Goal: Task Accomplishment & Management: Complete application form

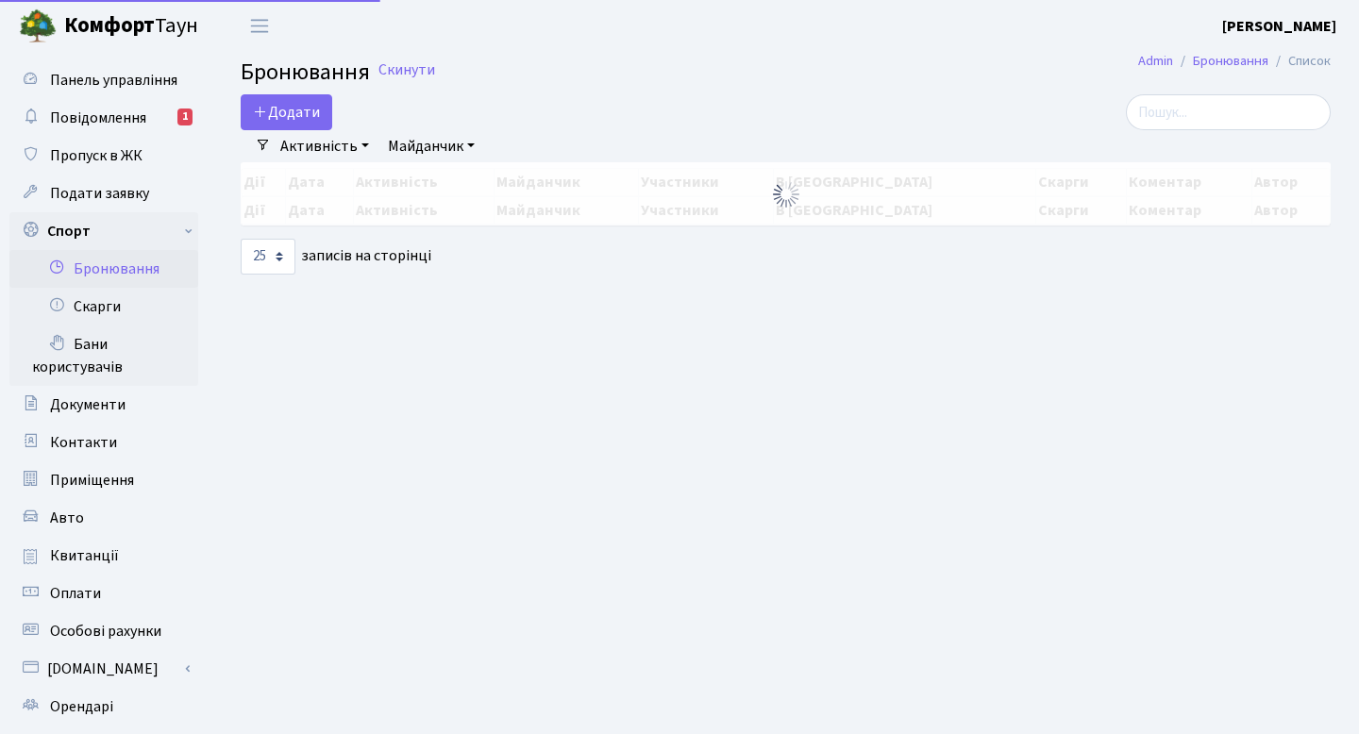
select select "25"
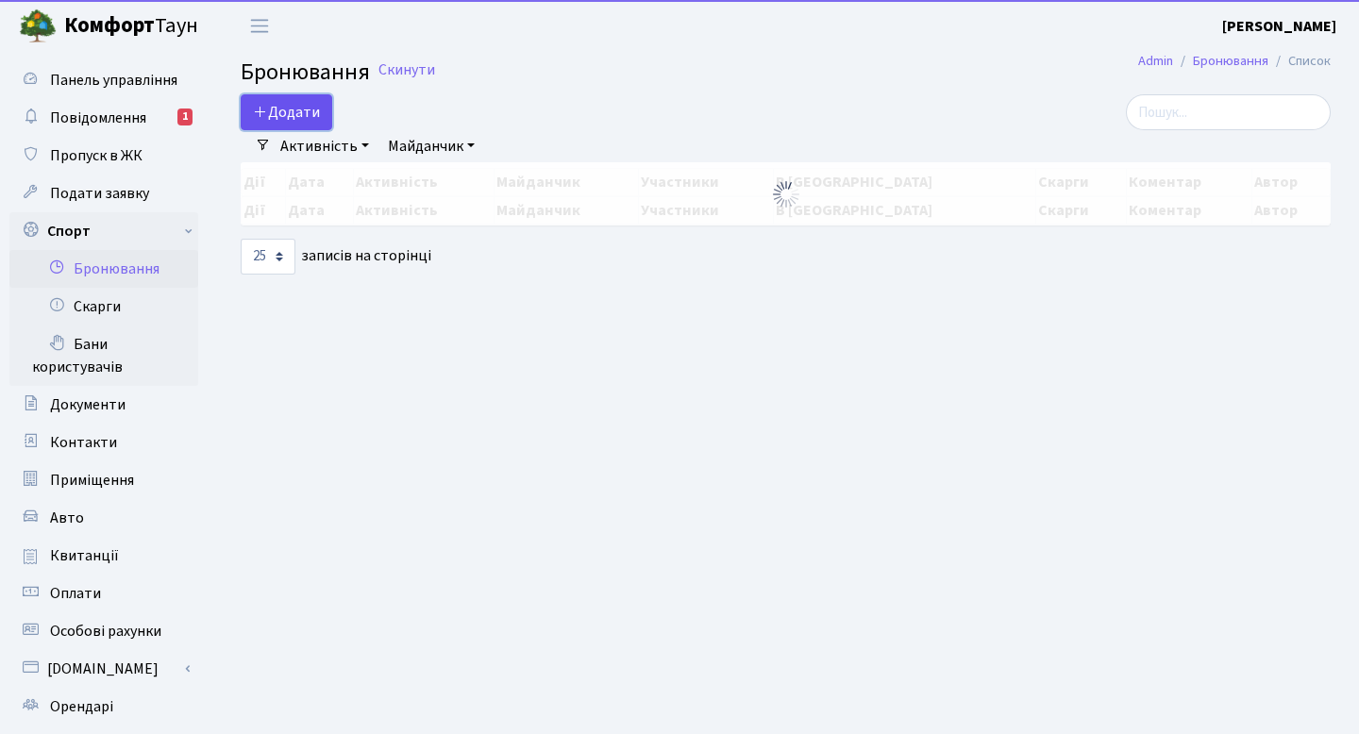
click at [310, 110] on button "Додати" at bounding box center [287, 112] width 92 height 36
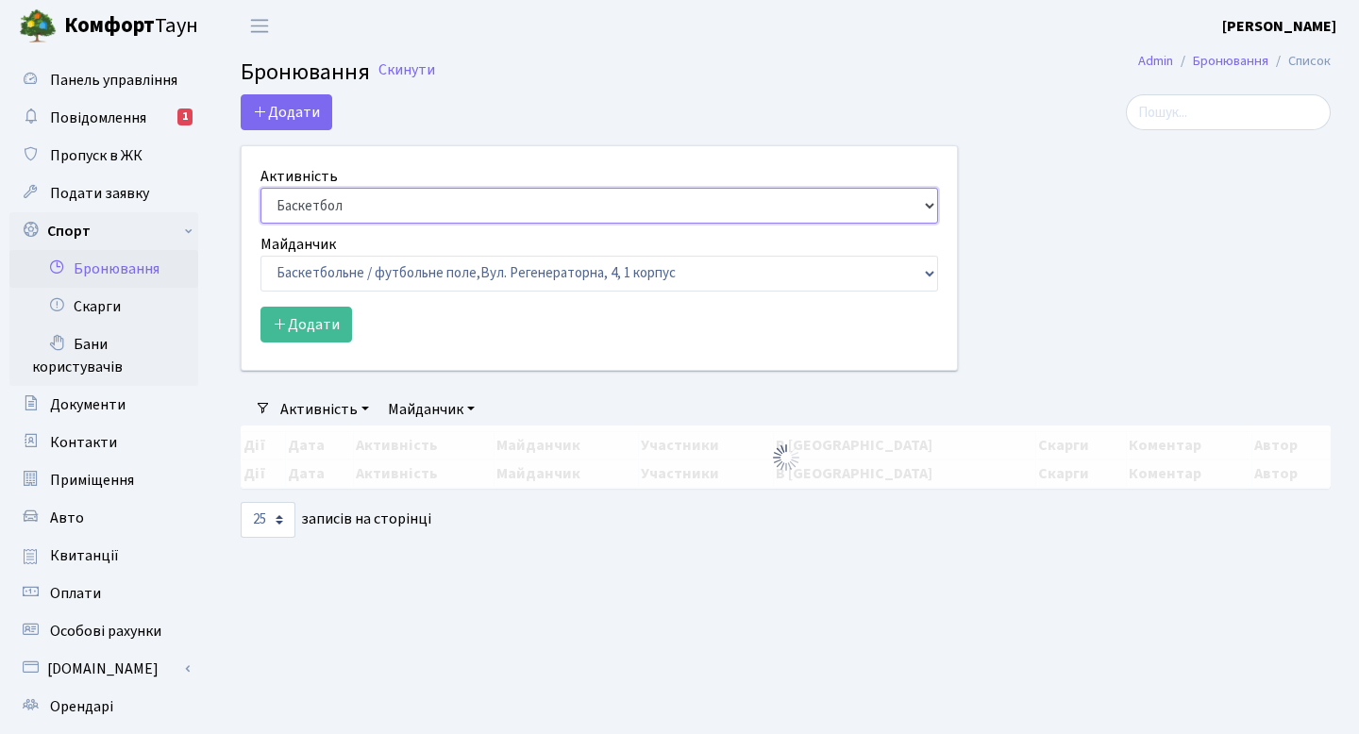
click at [322, 207] on select "Баскетбол Волейбол Йога Катання на роликах Настільний теніс [PERSON_NAME] Фітнес" at bounding box center [600, 206] width 678 height 36
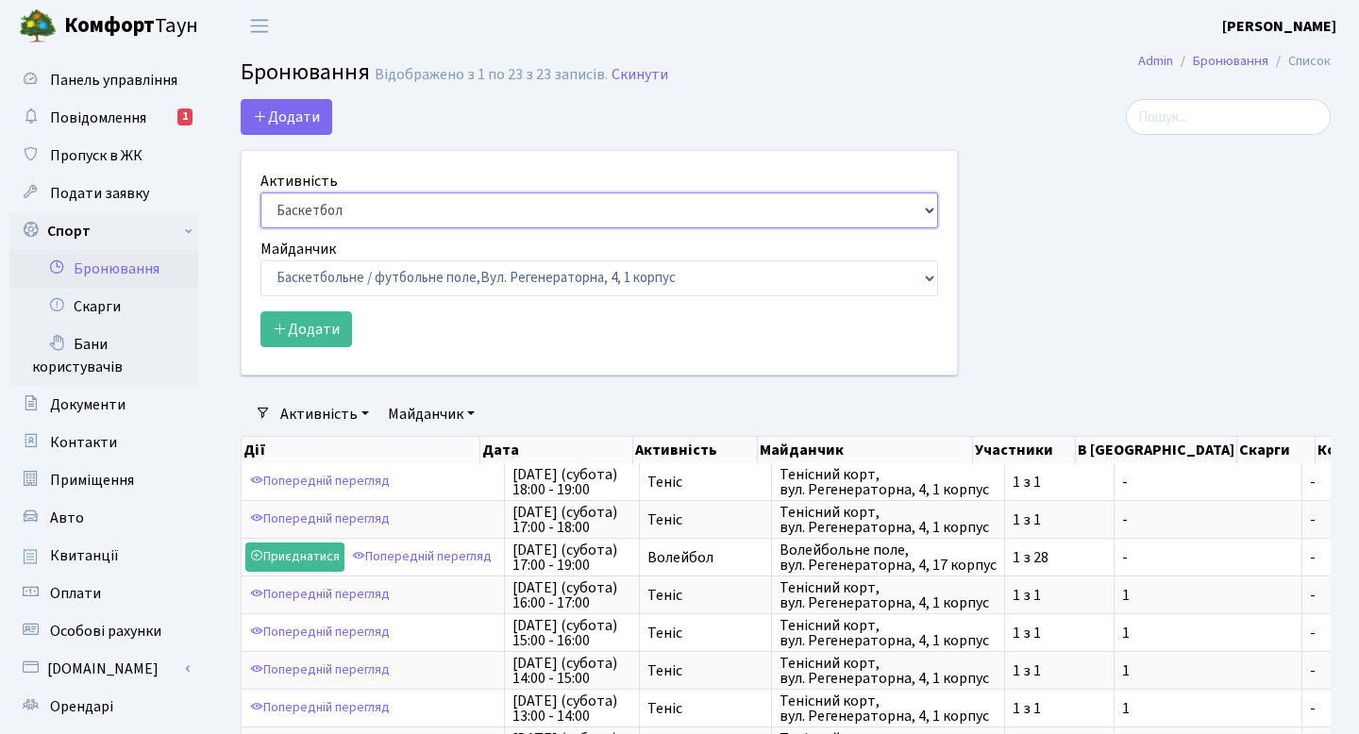
select select "1"
click at [261, 193] on select "Баскетбол Волейбол Йога Катання на роликах Настільний теніс [PERSON_NAME] Фітнес" at bounding box center [600, 211] width 678 height 36
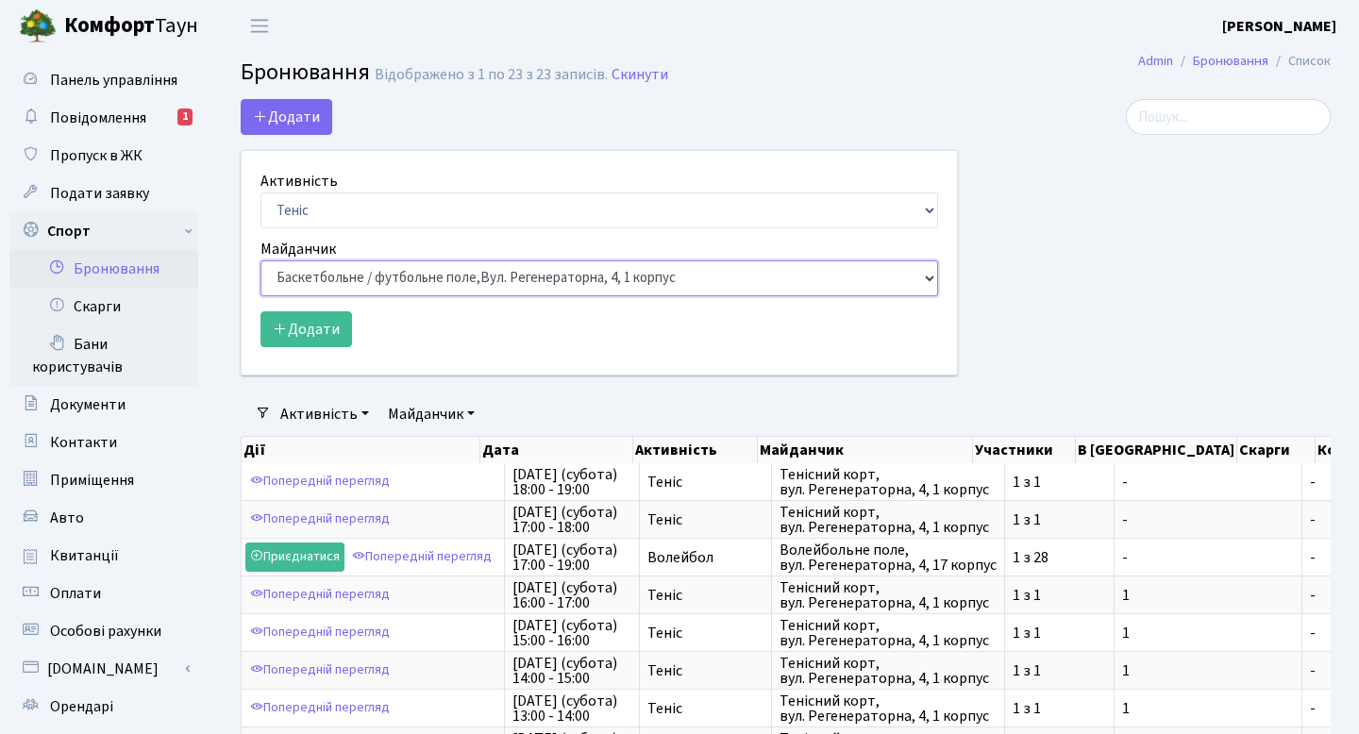
click at [342, 274] on select "Баскетбольне / футбольне поле, [GEOGRAPHIC_DATA]. [STREET_ADDRESS]. [STREET_ADD…" at bounding box center [600, 279] width 678 height 36
select select "1"
click at [261, 261] on select "Баскетбольне / футбольне поле, [GEOGRAPHIC_DATA]. [STREET_ADDRESS]. [STREET_ADD…" at bounding box center [600, 279] width 678 height 36
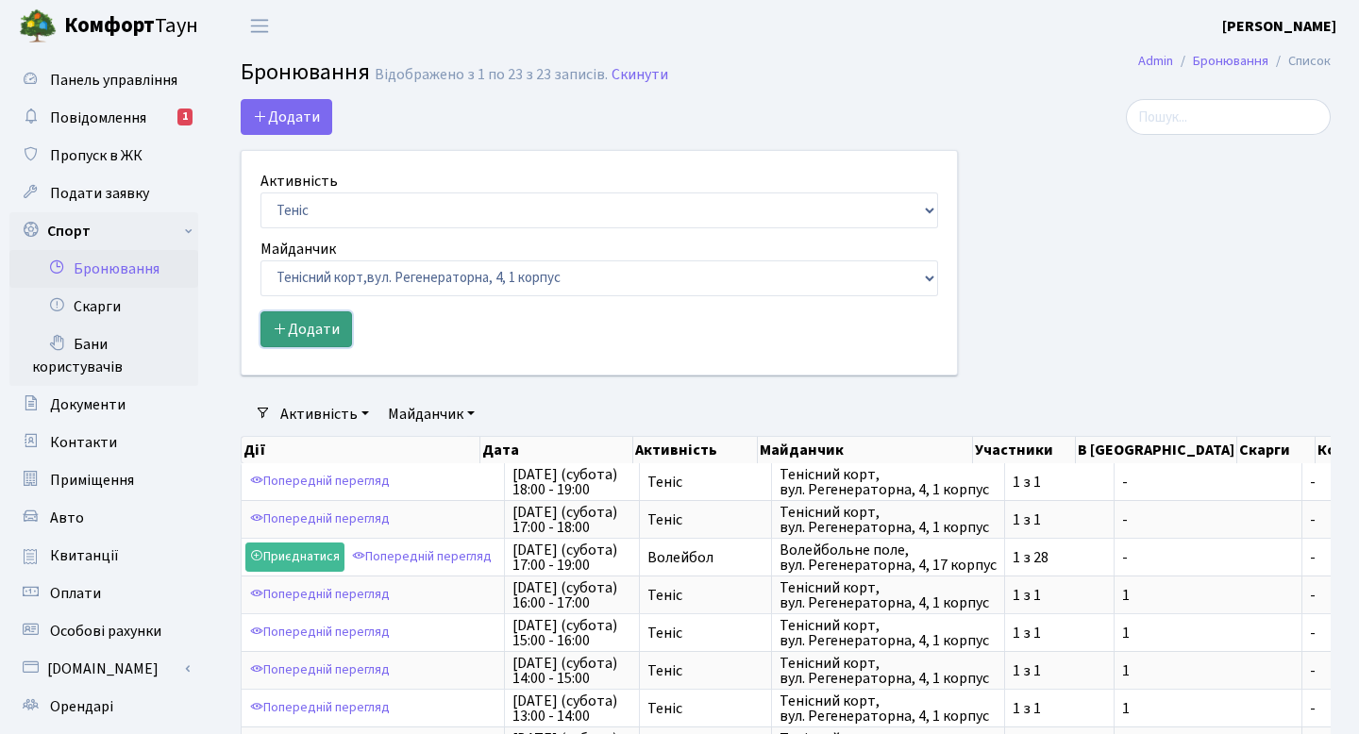
click at [322, 316] on button "Додати" at bounding box center [307, 330] width 92 height 36
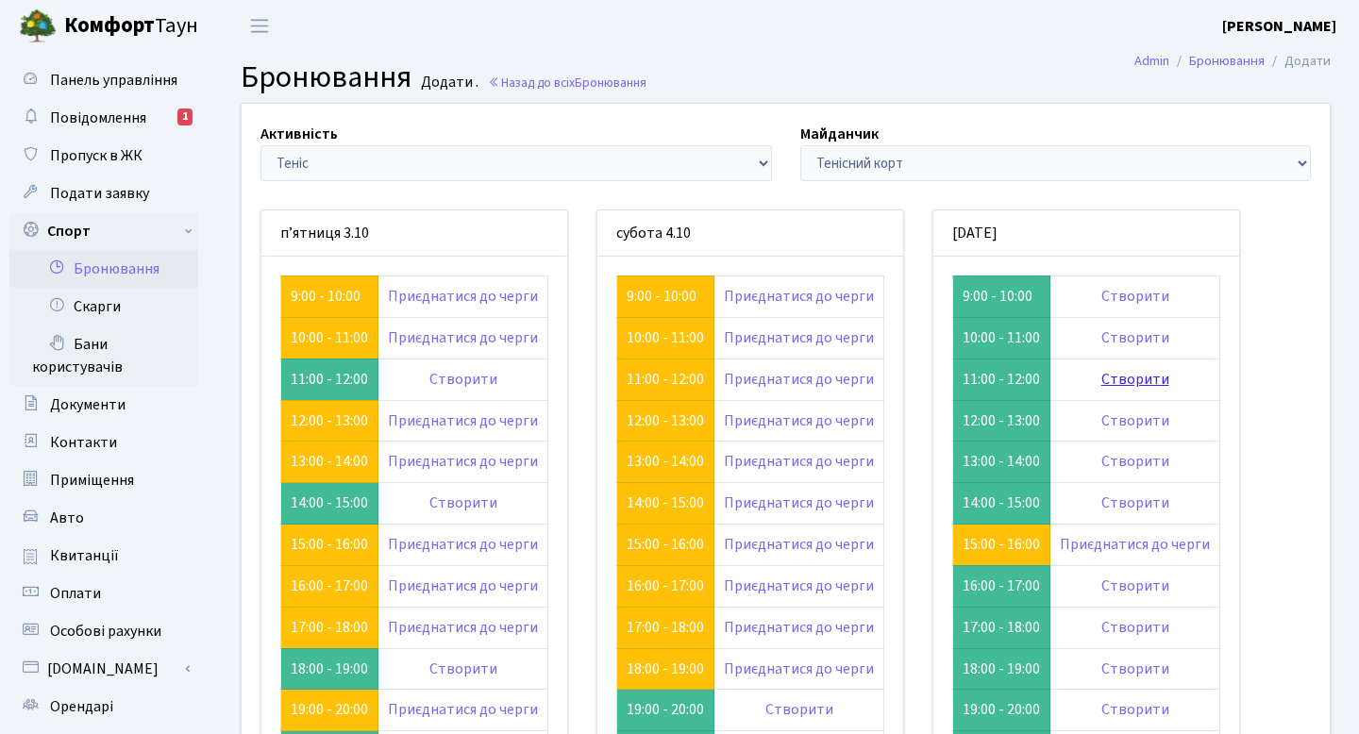
click at [1108, 383] on link "Створити" at bounding box center [1136, 379] width 68 height 21
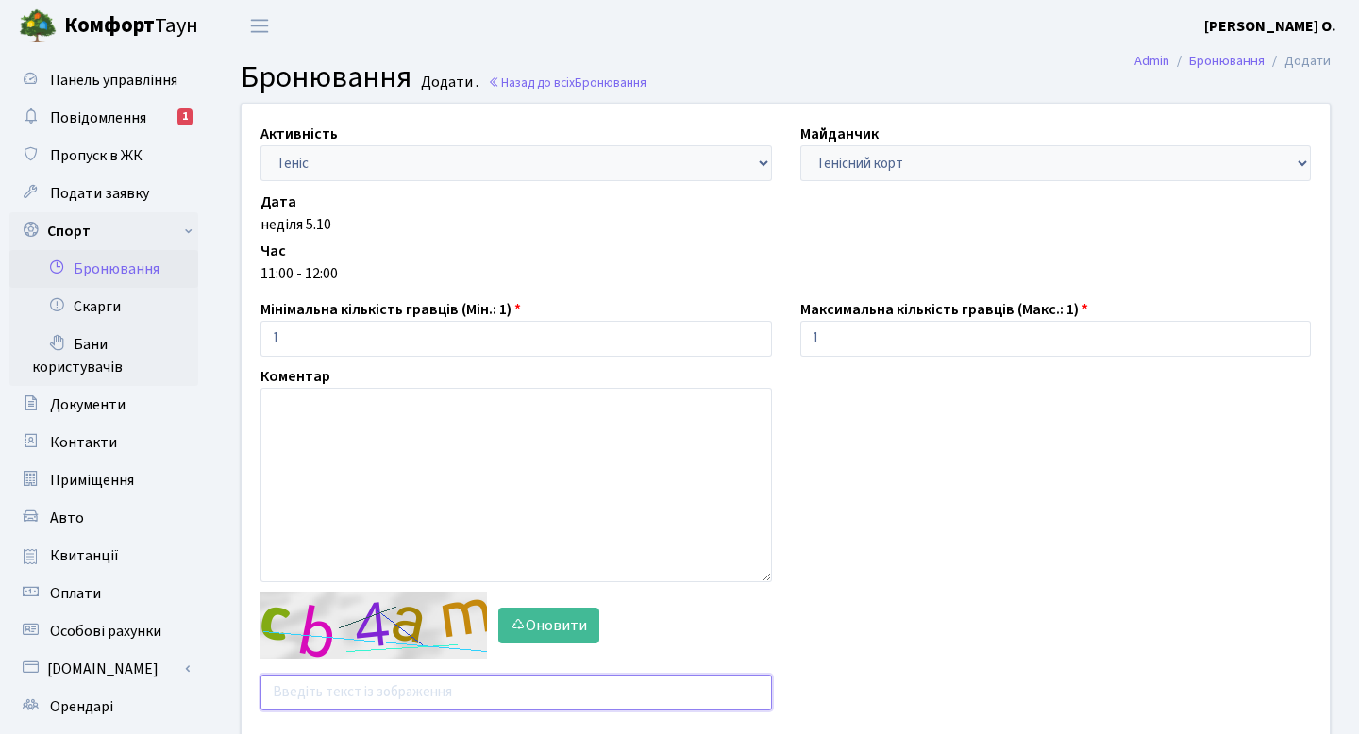
click at [399, 675] on input "text" at bounding box center [517, 693] width 512 height 36
type input "ugpya"
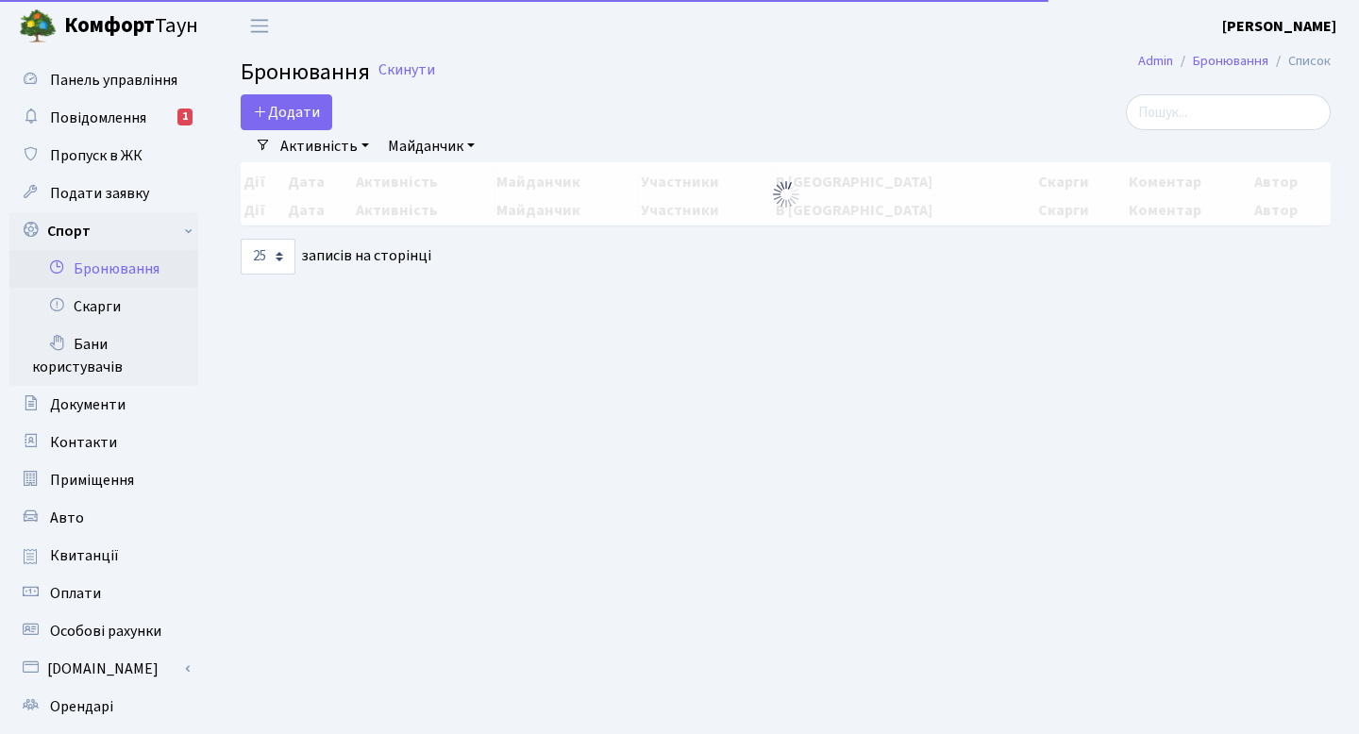
select select "25"
